Goal: Find specific page/section: Find specific page/section

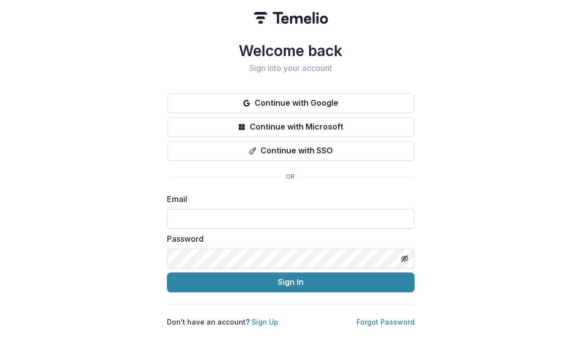
click at [216, 220] on input at bounding box center [291, 219] width 248 height 20
type input "**********"
click at [167, 272] on button "Sign In" at bounding box center [291, 282] width 248 height 20
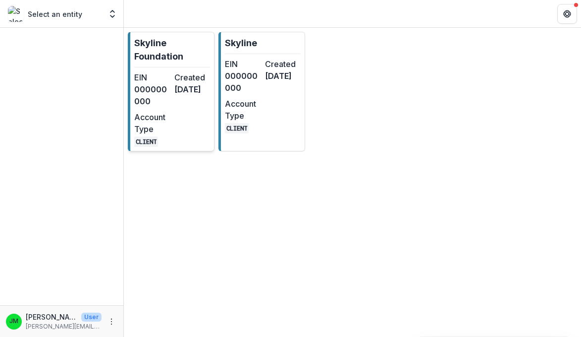
click at [177, 125] on div "EIN 000000000 Created [DATE] Account Type CLIENT" at bounding box center [172, 108] width 76 height 75
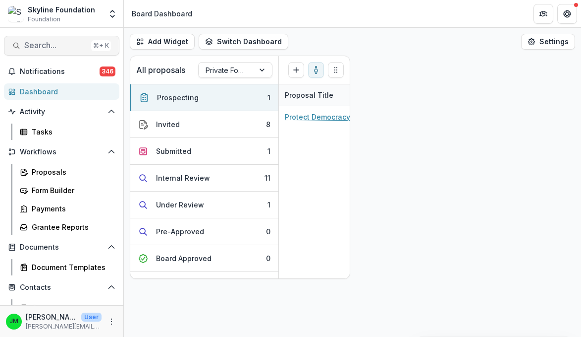
click at [55, 42] on span "Search..." at bounding box center [55, 45] width 63 height 9
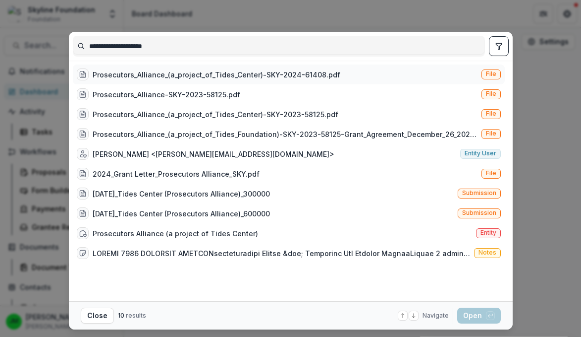
type input "**********"
click at [145, 70] on div "Prosecutors_Alliance_(a_project_of_Tides_Center)-SKY-2024-61408.pdf" at bounding box center [217, 74] width 248 height 10
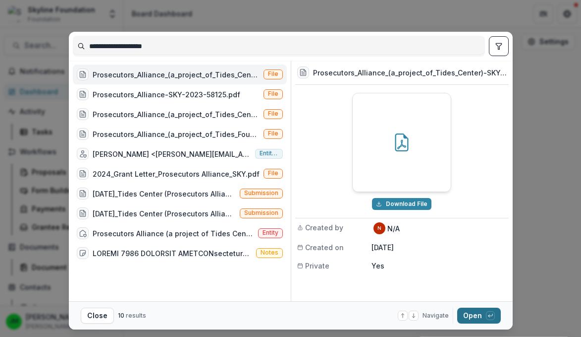
click at [481, 318] on button "Open with enter key" at bounding box center [480, 315] width 44 height 16
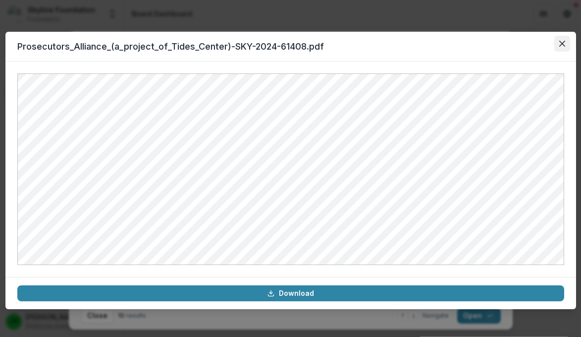
click at [563, 43] on icon "Close" at bounding box center [562, 44] width 6 height 6
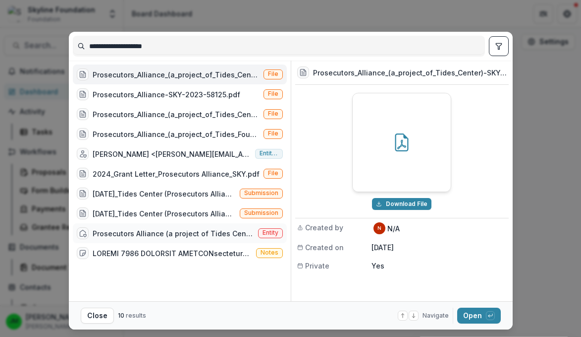
click at [146, 230] on div "Prosecutors Alliance (a project of Tides Center)" at bounding box center [174, 233] width 162 height 10
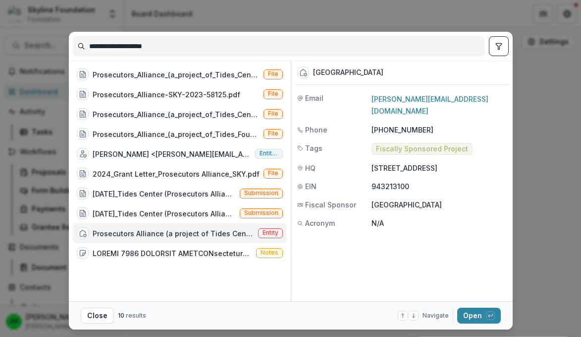
click at [146, 230] on div "Prosecutors Alliance (a project of Tides Center)" at bounding box center [174, 233] width 162 height 10
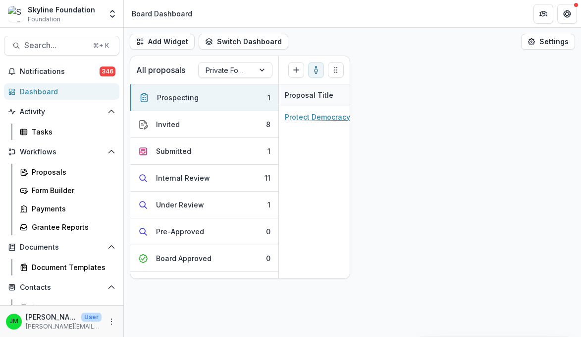
click at [146, 230] on div "Prosecutors Alliance (a project of Tides Center)" at bounding box center [174, 233] width 162 height 10
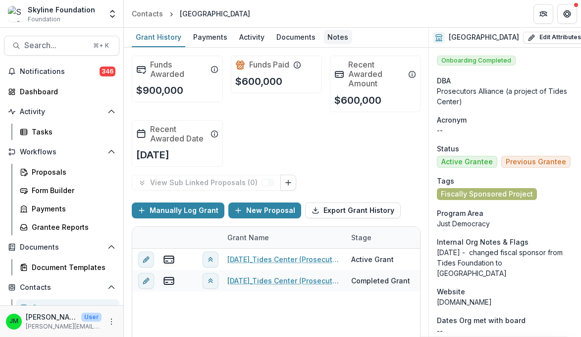
click at [331, 32] on div "Notes" at bounding box center [338, 37] width 29 height 14
